Goal: Transaction & Acquisition: Book appointment/travel/reservation

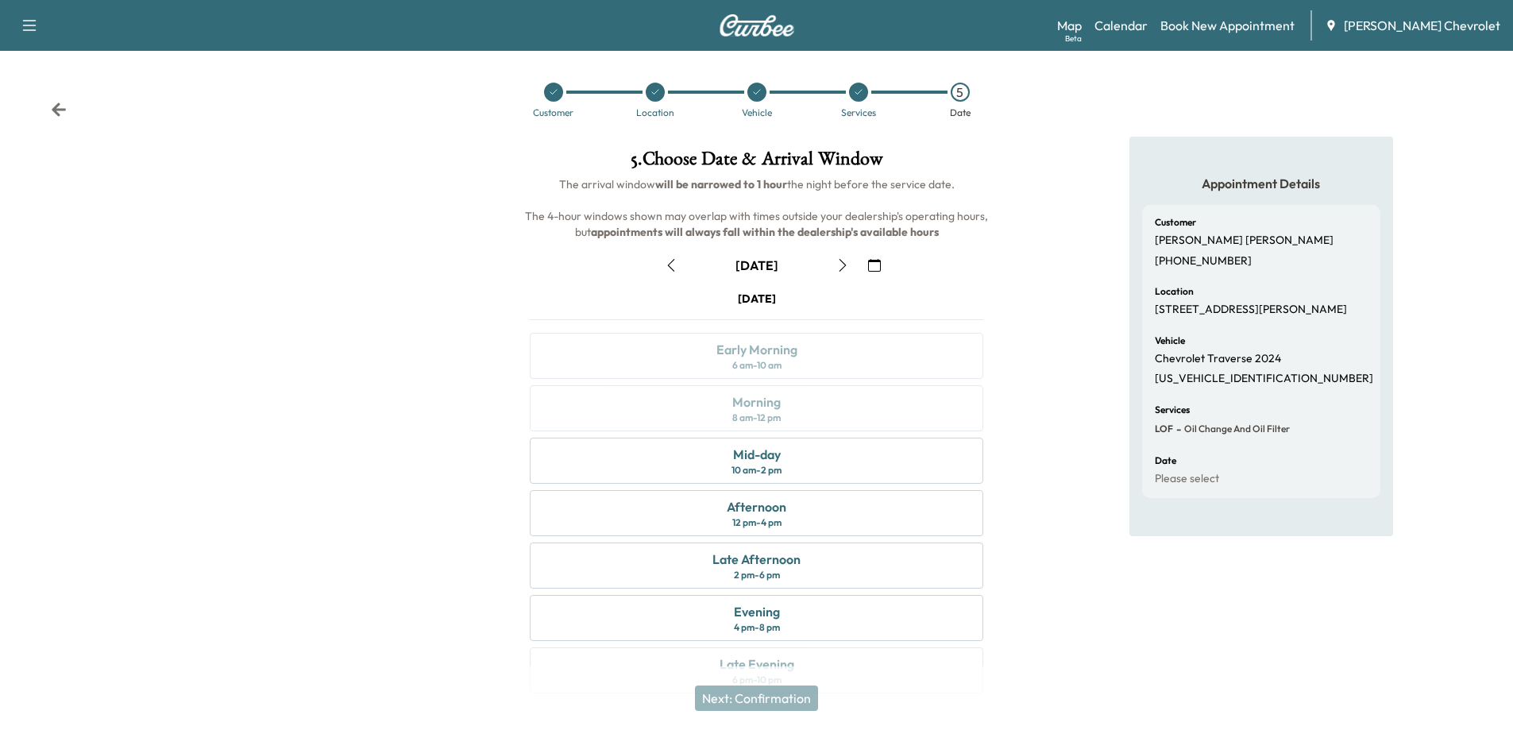
click at [659, 91] on icon at bounding box center [656, 92] width 10 height 10
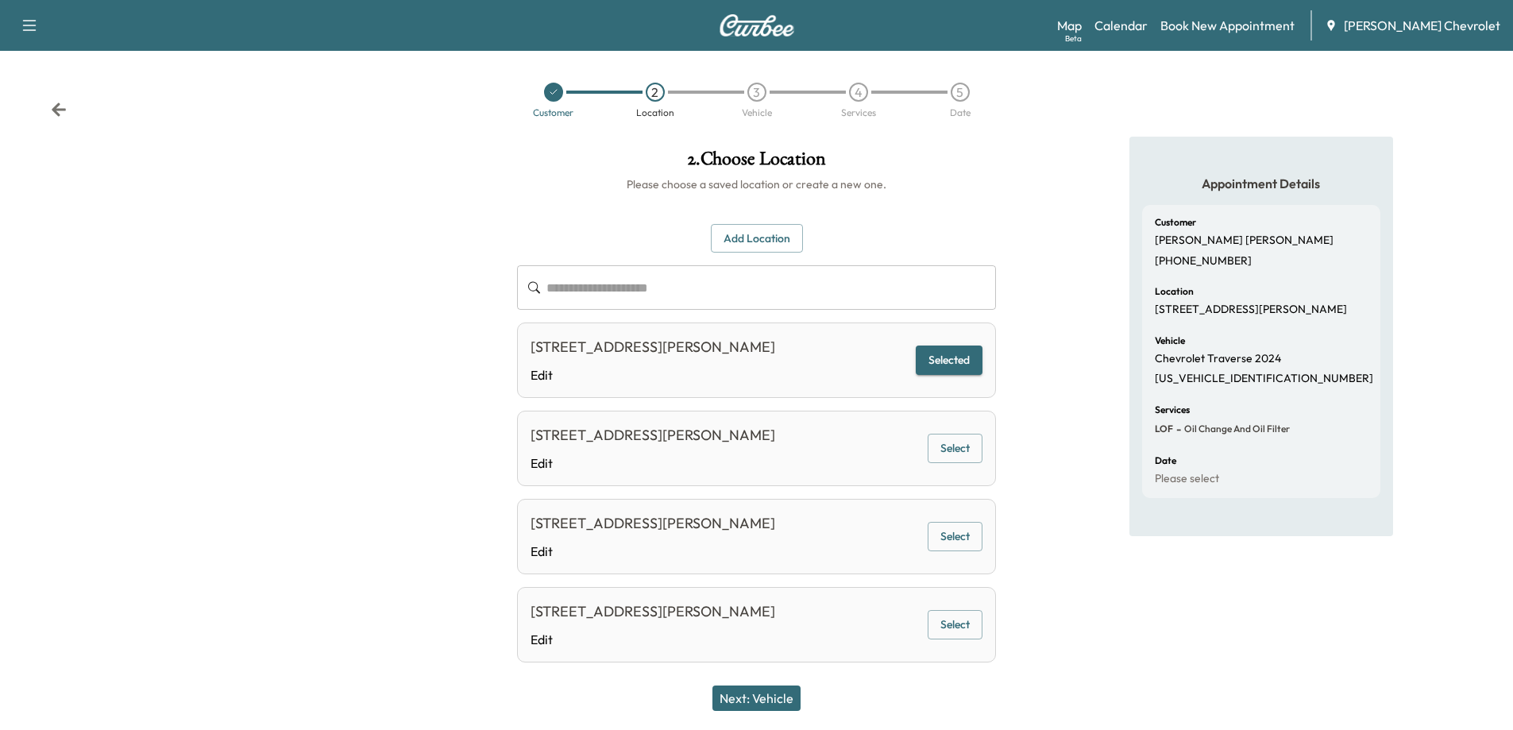
click at [775, 694] on button "Next: Vehicle" at bounding box center [757, 698] width 88 height 25
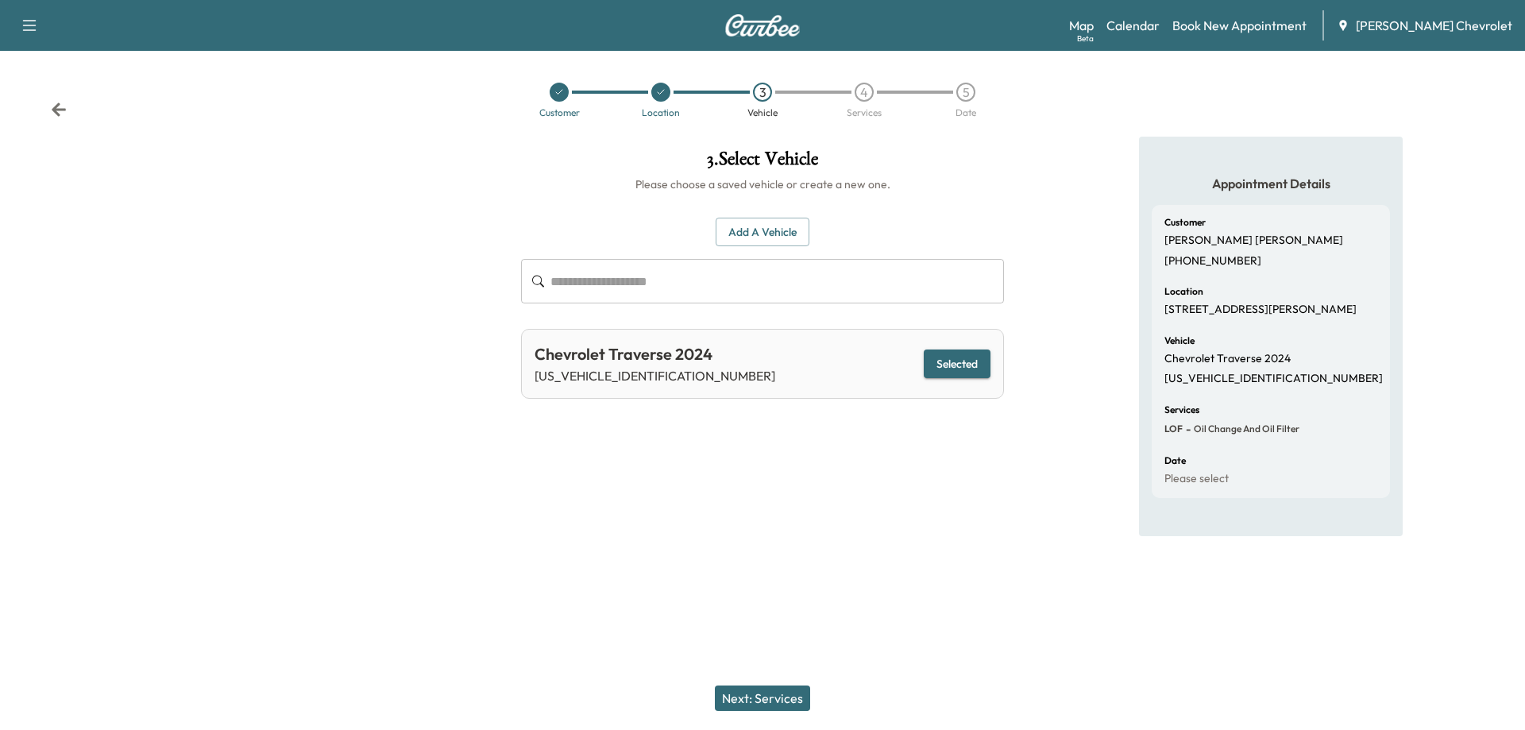
click at [775, 694] on button "Next: Services" at bounding box center [762, 698] width 95 height 25
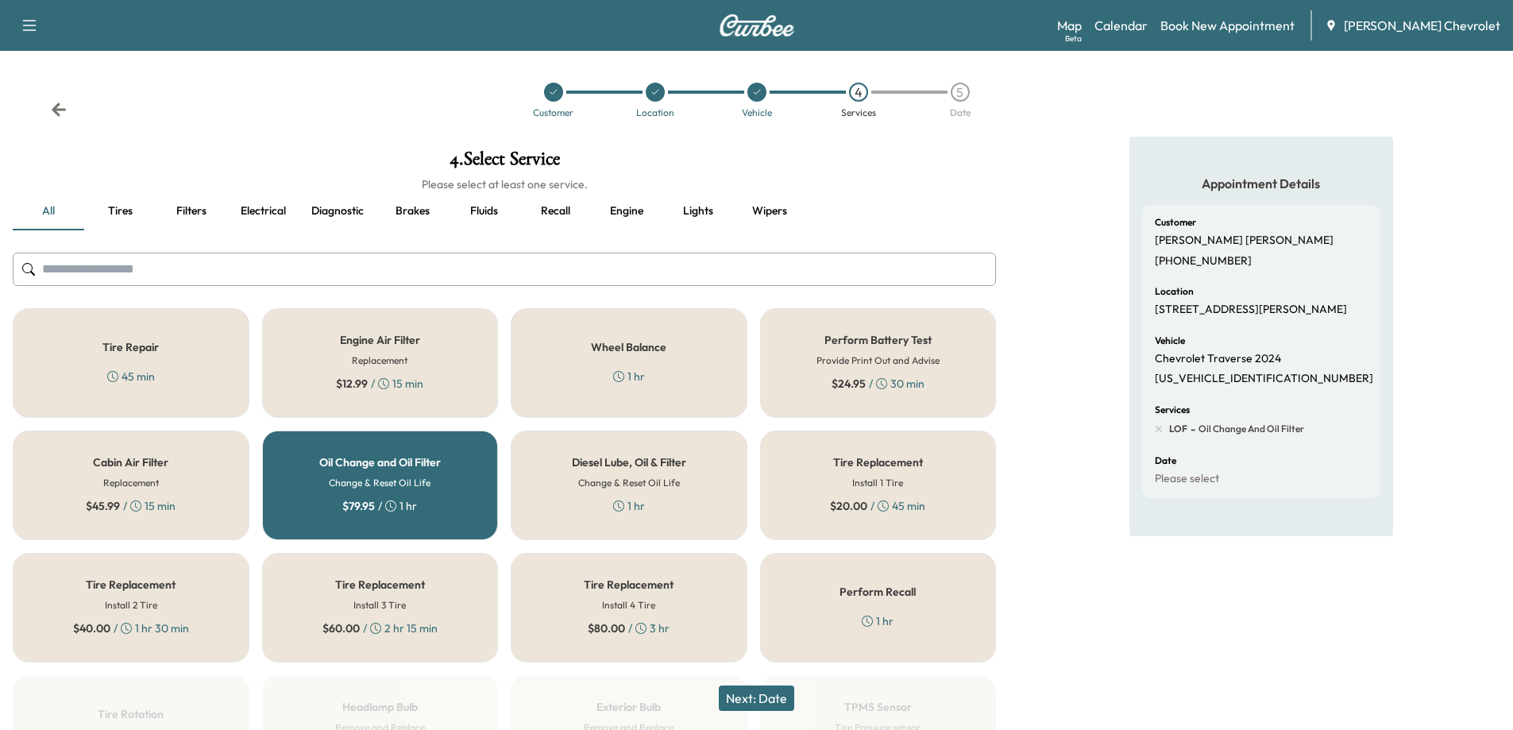
click at [767, 703] on button "Next: Date" at bounding box center [756, 698] width 75 height 25
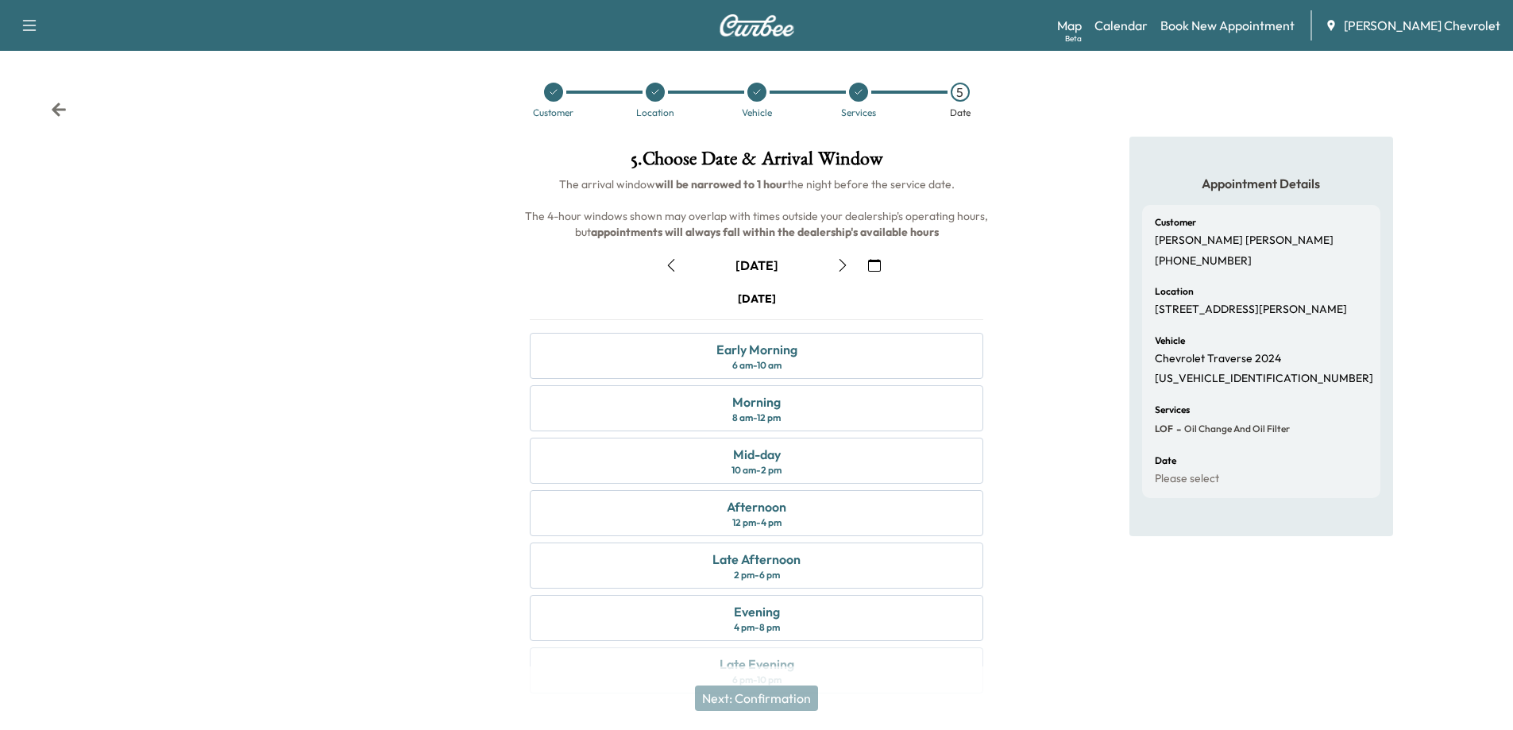
click at [837, 259] on icon "button" at bounding box center [843, 265] width 13 height 13
click at [848, 265] on icon "button" at bounding box center [843, 265] width 13 height 13
click at [839, 269] on icon "button" at bounding box center [843, 265] width 13 height 13
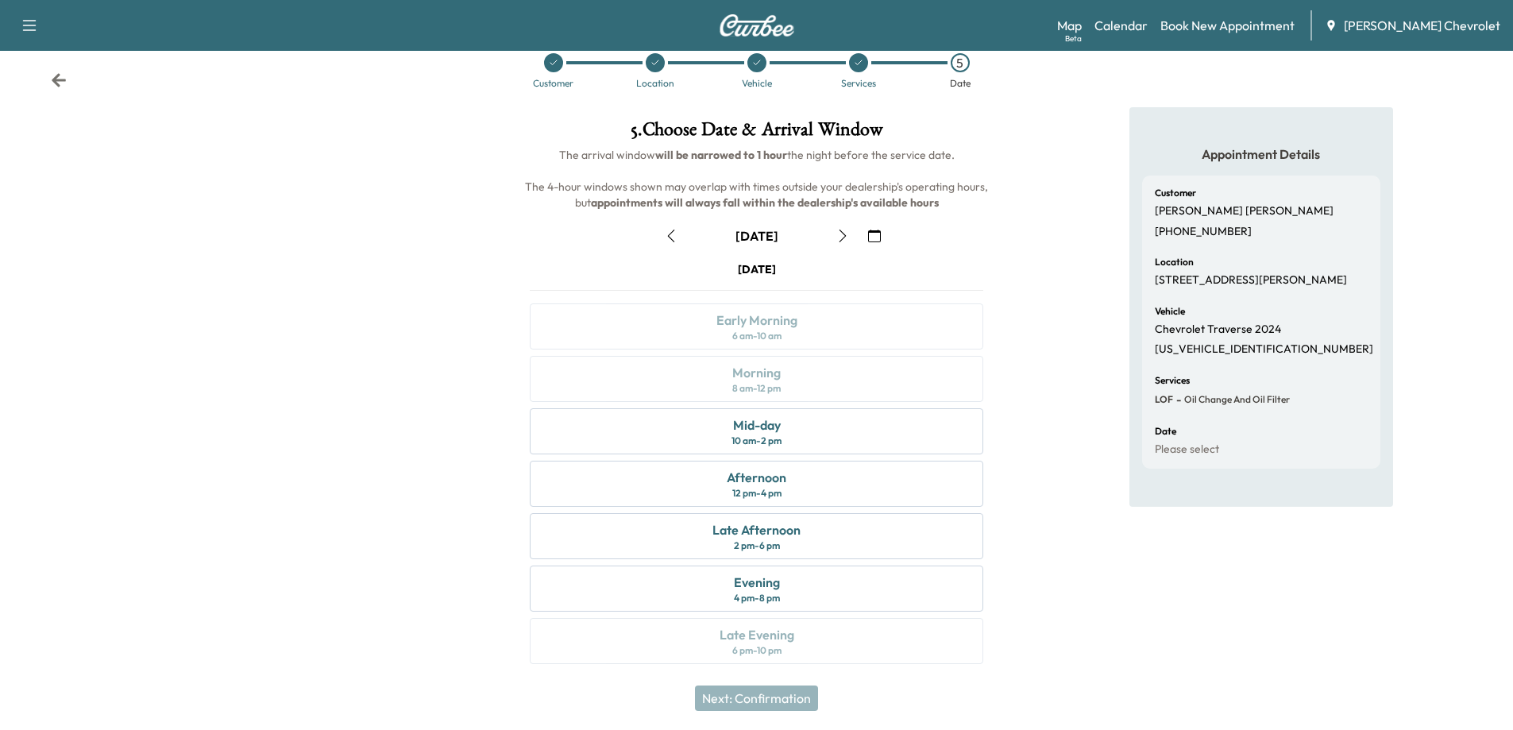
scroll to position [33, 0]
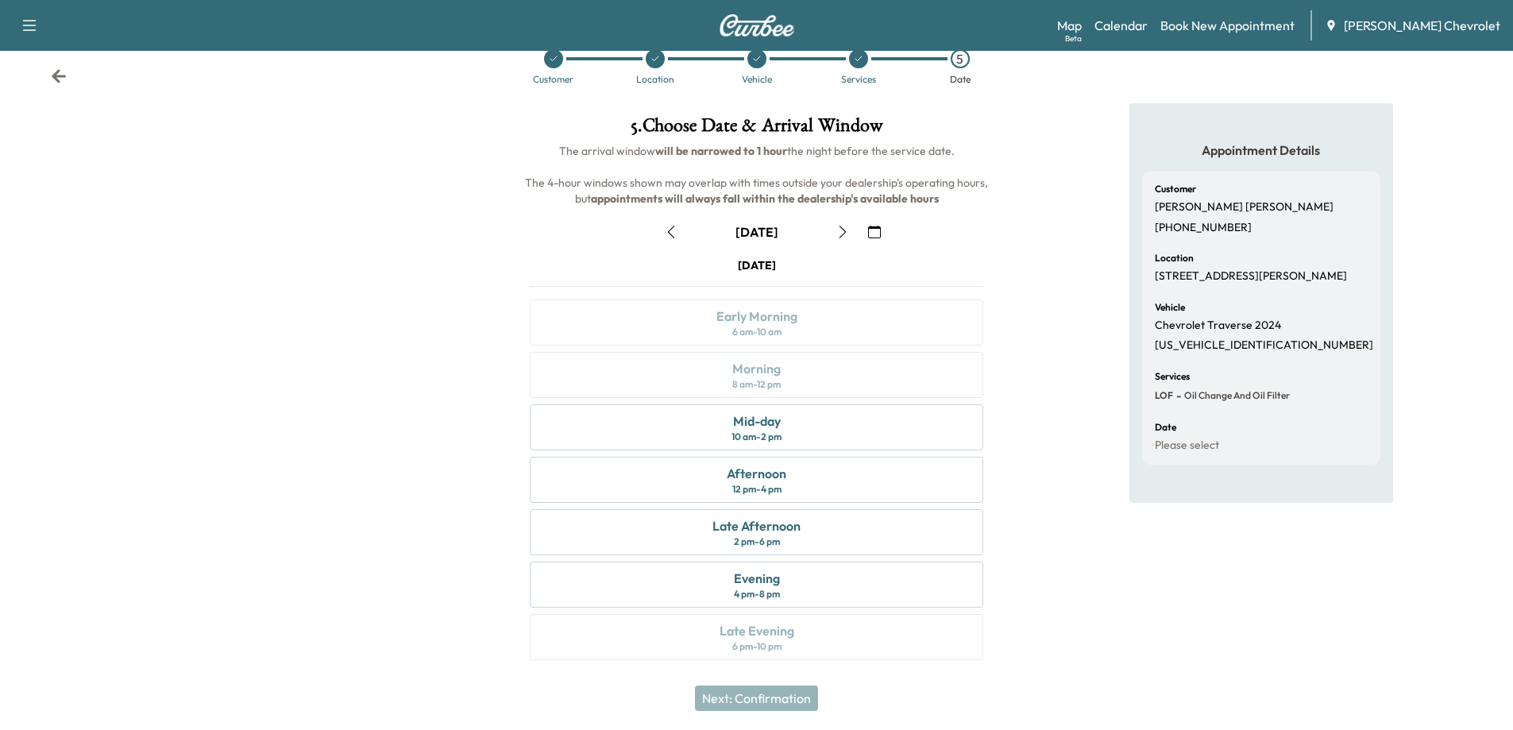
click at [837, 233] on icon "button" at bounding box center [843, 232] width 13 height 13
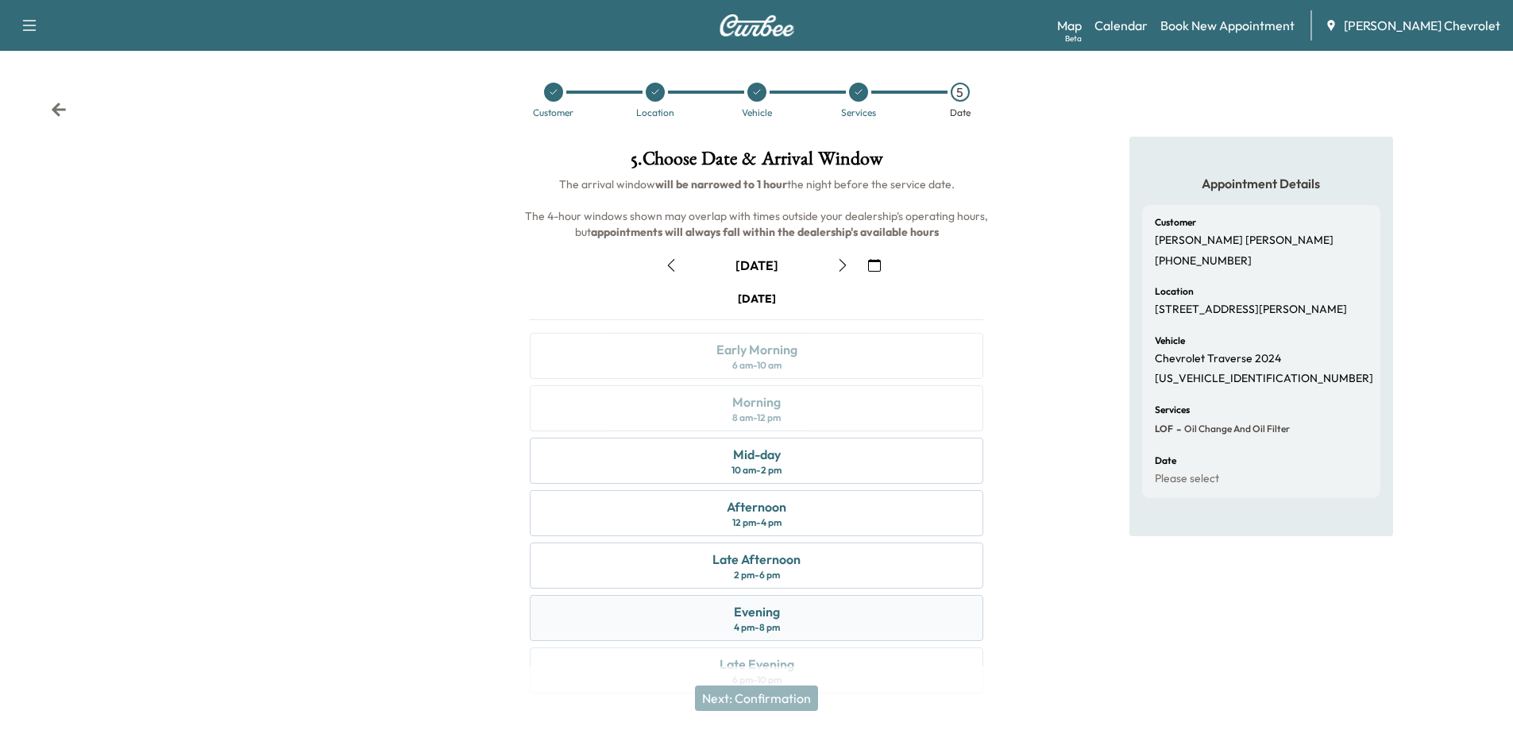
click at [797, 620] on div "Evening 4 pm - 8 pm" at bounding box center [757, 618] width 454 height 46
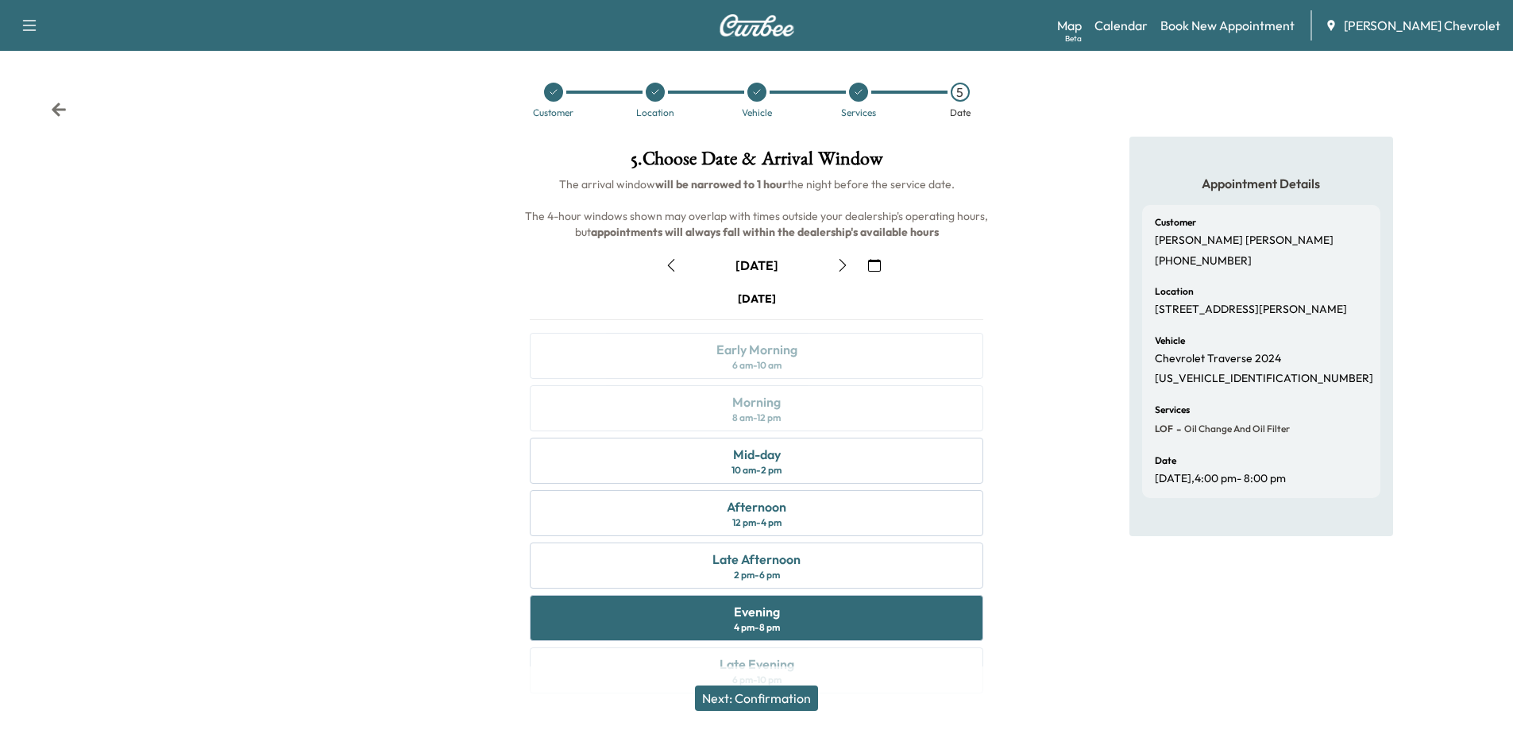
click at [759, 700] on button "Next: Confirmation" at bounding box center [756, 698] width 123 height 25
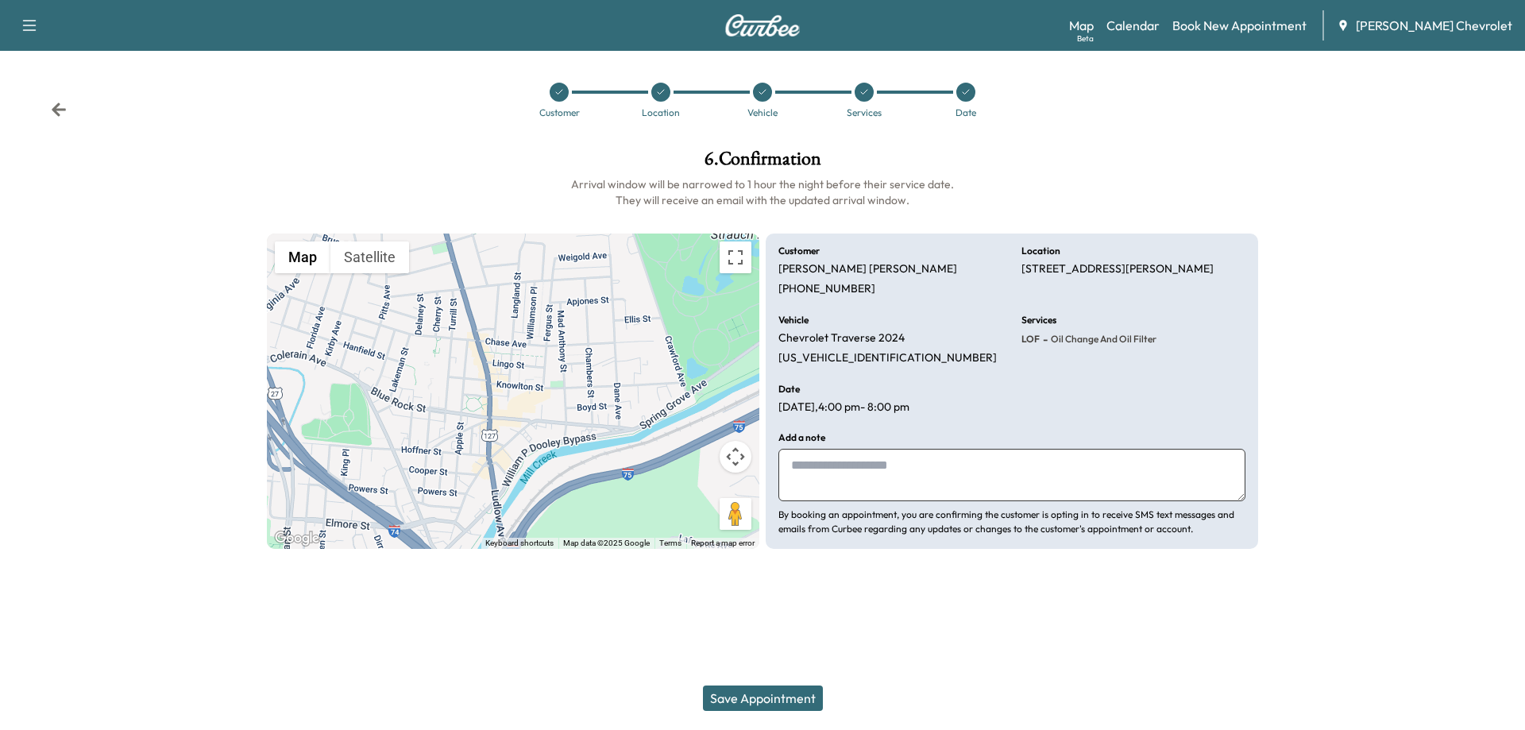
click at [761, 700] on button "Save Appointment" at bounding box center [763, 698] width 120 height 25
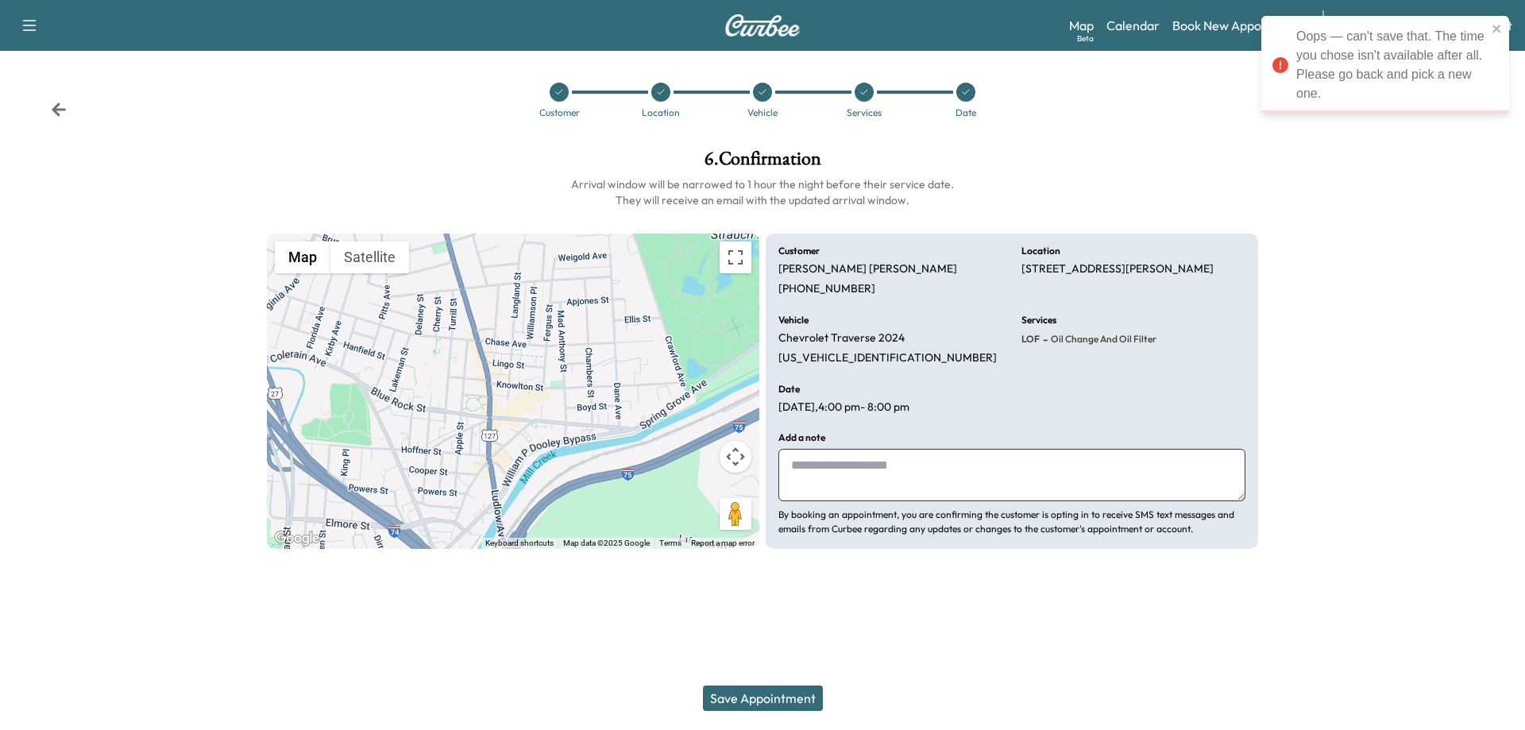
click at [1150, 161] on h1 "6 . Confirmation" at bounding box center [762, 162] width 991 height 27
click at [1497, 28] on icon "close" at bounding box center [1497, 29] width 8 height 8
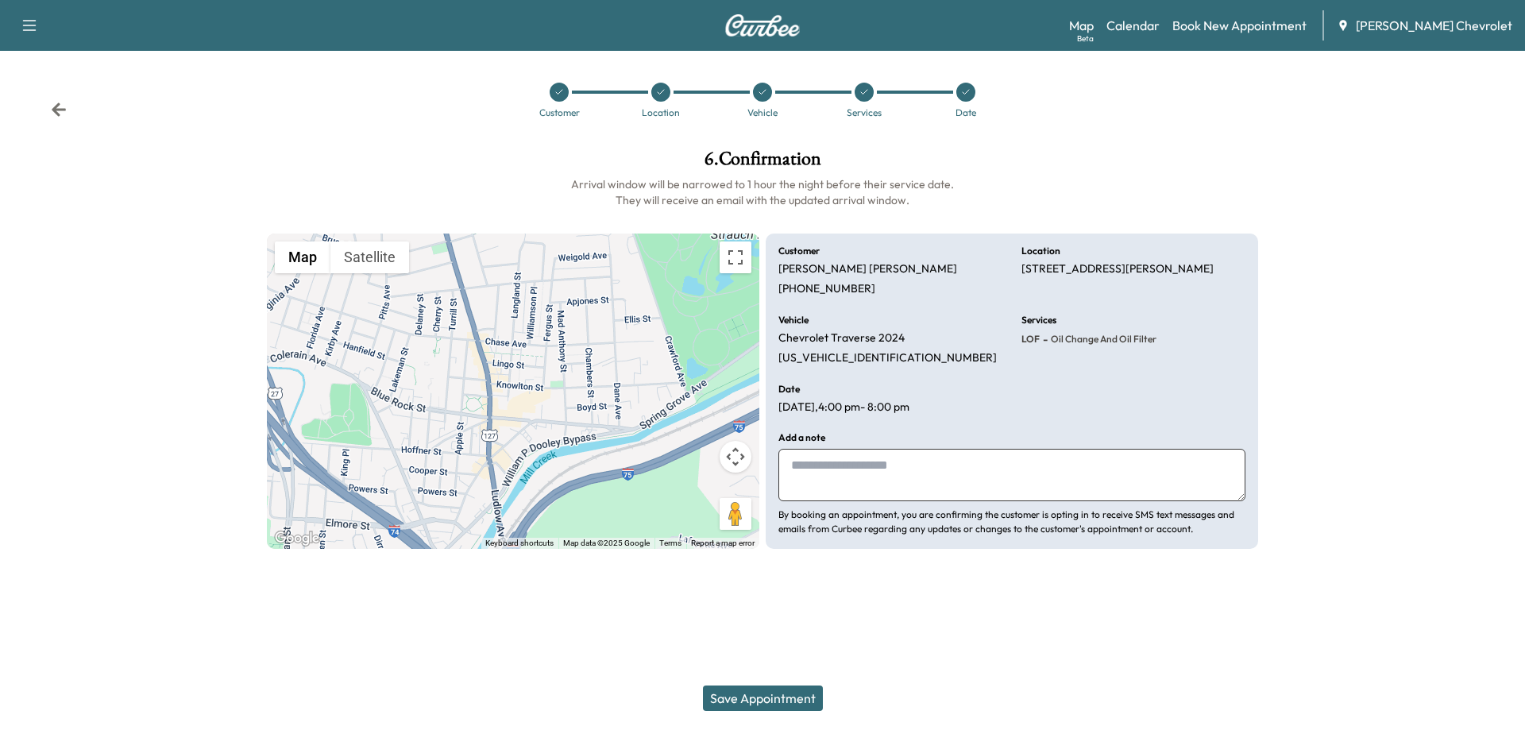
click at [963, 89] on icon at bounding box center [966, 92] width 10 height 10
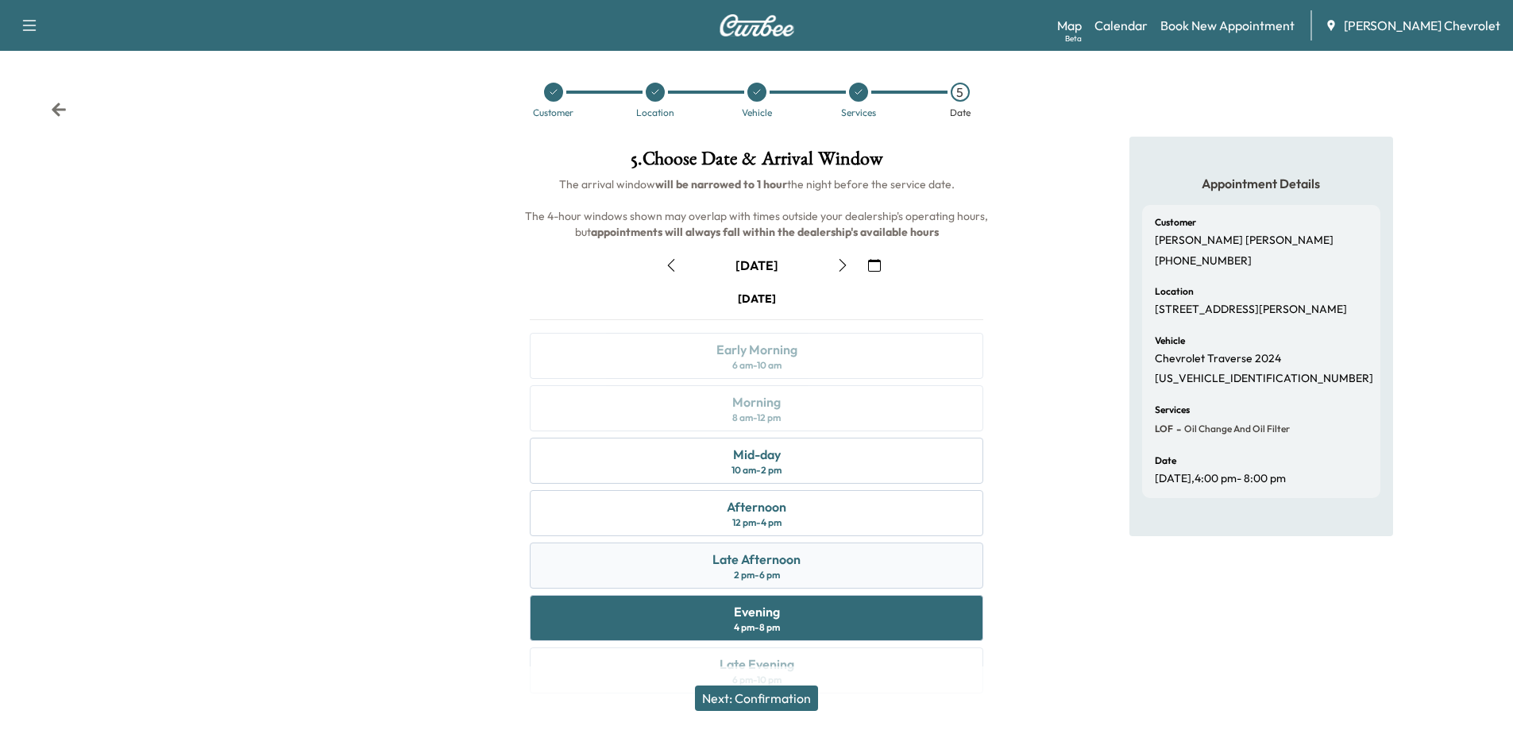
click at [767, 577] on div "2 pm - 6 pm" at bounding box center [757, 575] width 46 height 13
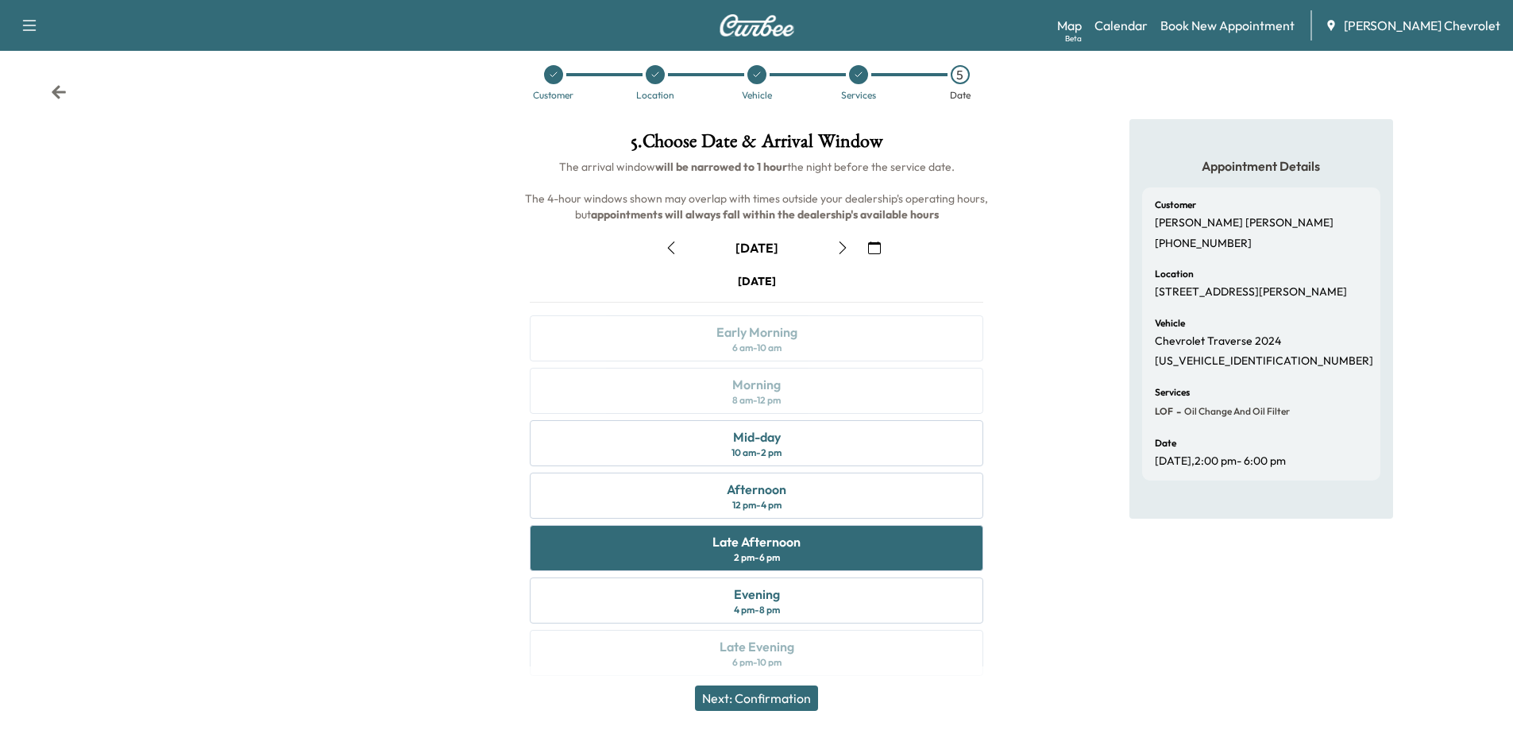
scroll to position [33, 0]
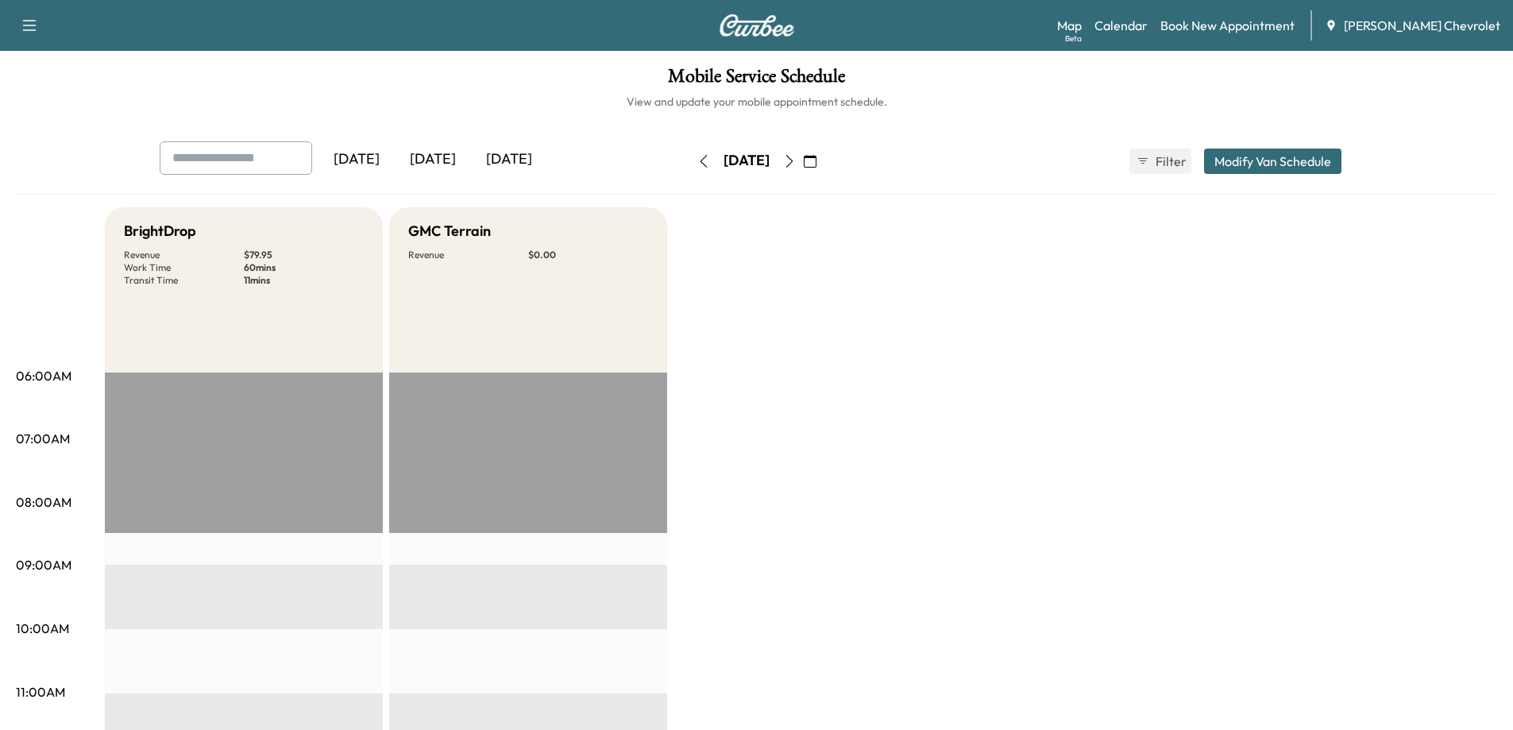
click at [796, 159] on icon "button" at bounding box center [789, 161] width 13 height 13
click at [440, 157] on div "[DATE]" at bounding box center [433, 159] width 76 height 37
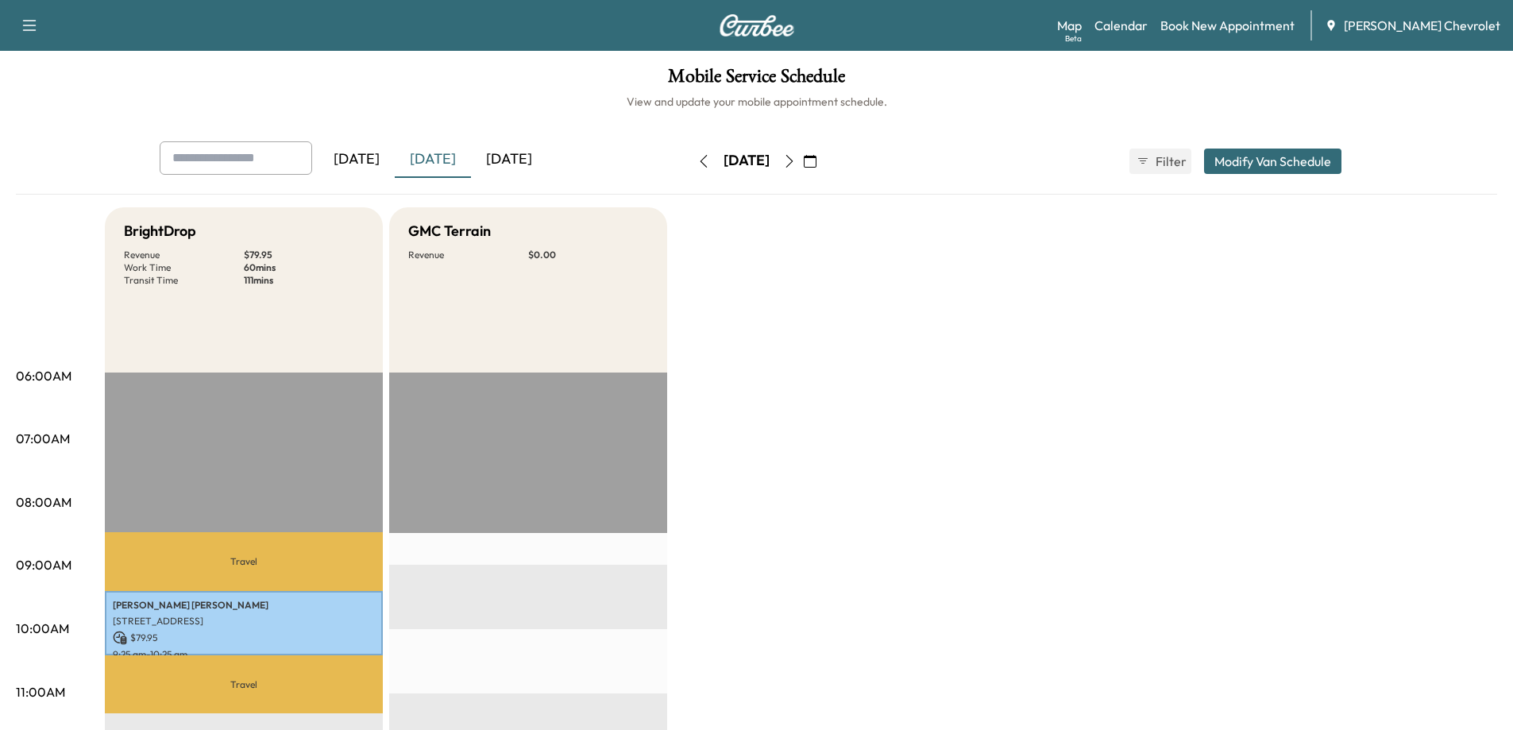
click at [796, 160] on icon "button" at bounding box center [789, 161] width 13 height 13
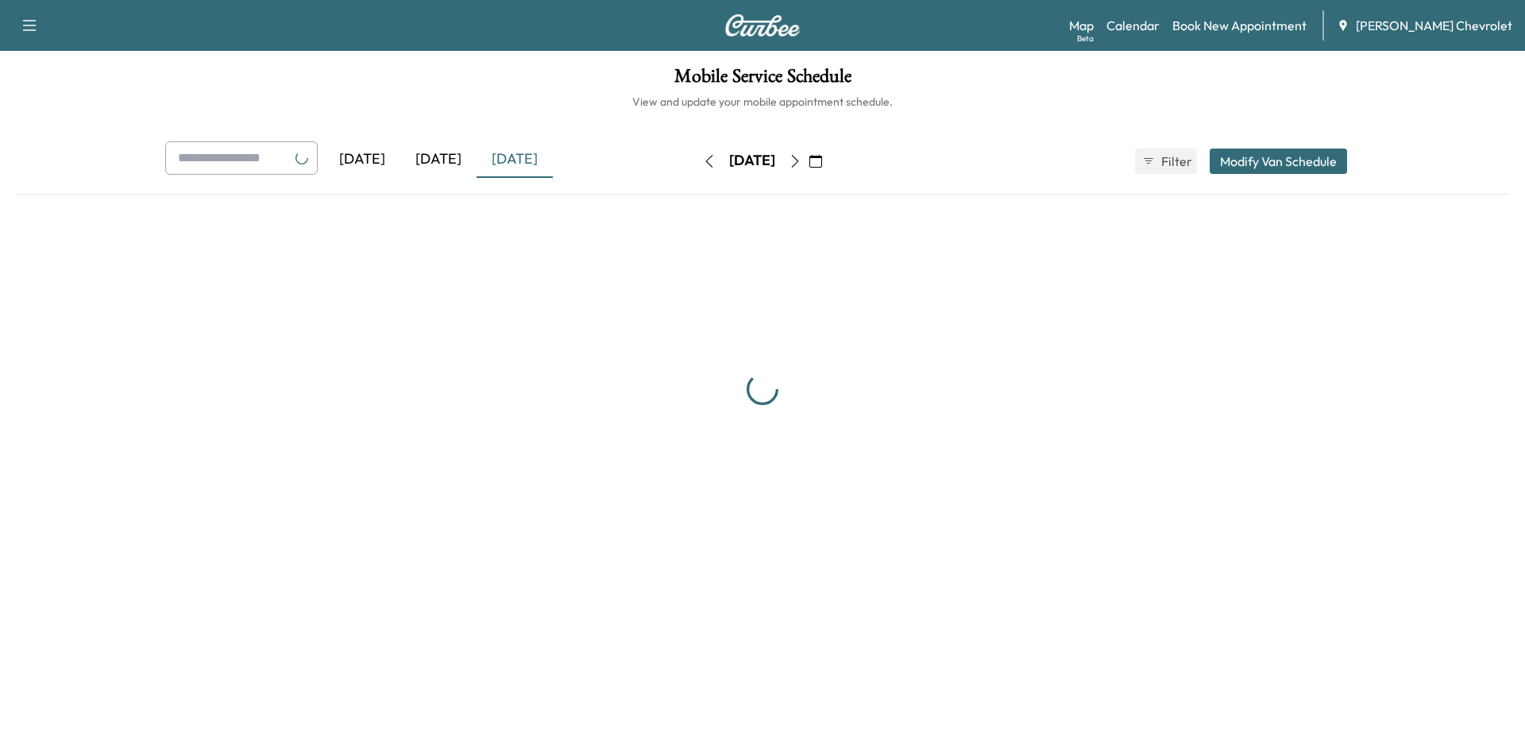
click at [802, 160] on icon "button" at bounding box center [795, 161] width 13 height 13
click at [824, 160] on button "button" at bounding box center [810, 161] width 27 height 25
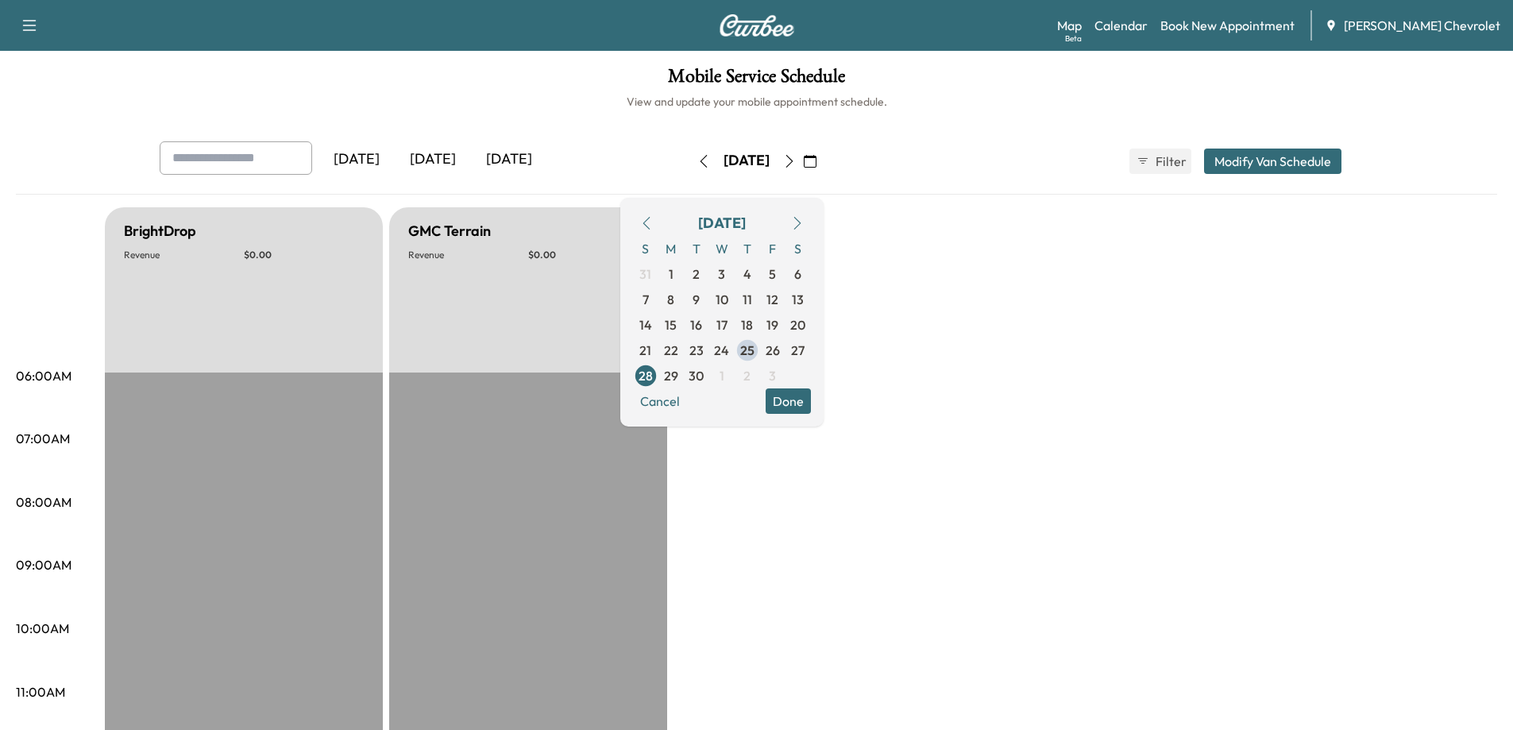
click at [796, 162] on icon "button" at bounding box center [789, 161] width 13 height 13
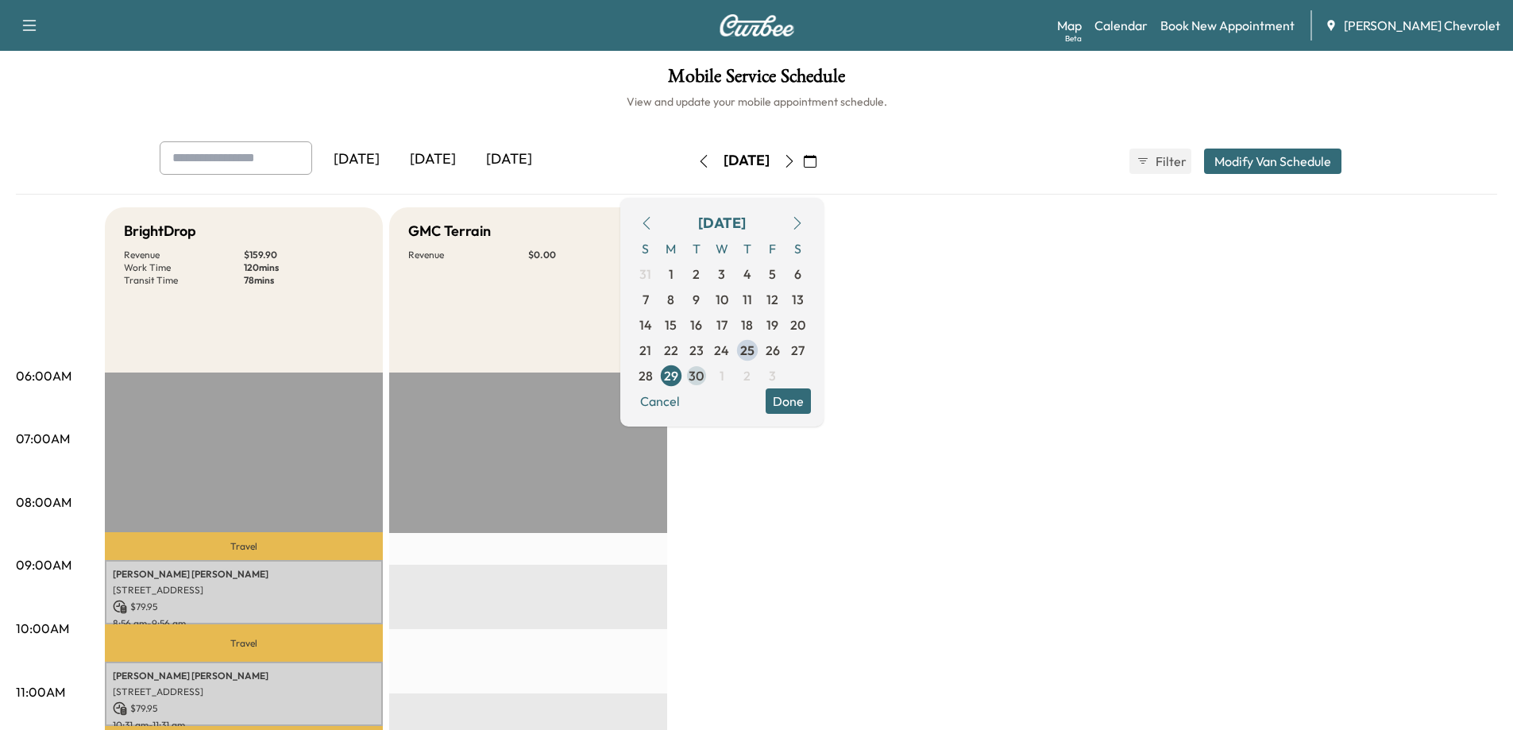
click at [704, 373] on span "30" at bounding box center [696, 375] width 15 height 19
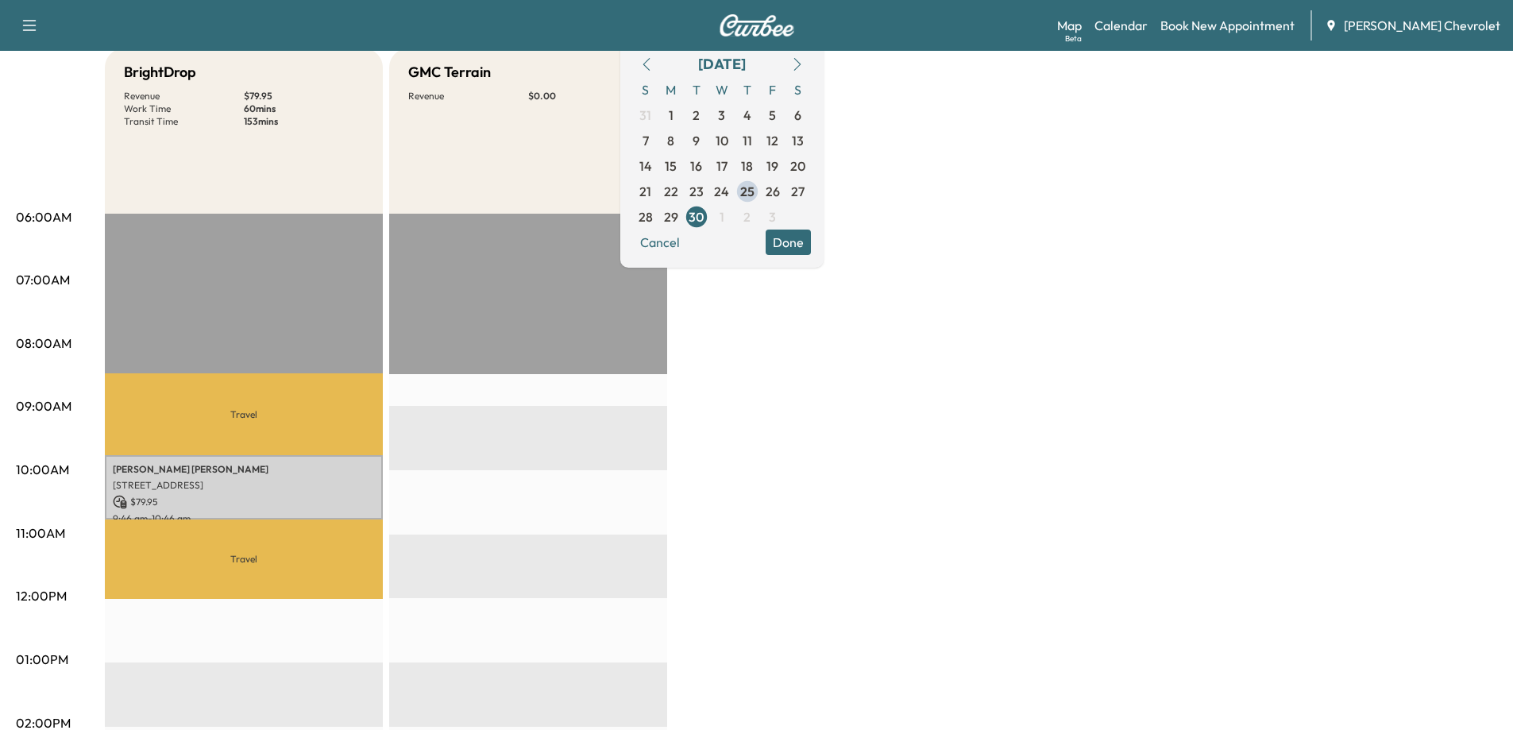
scroll to position [79, 0]
